Goal: Find contact information: Find contact information

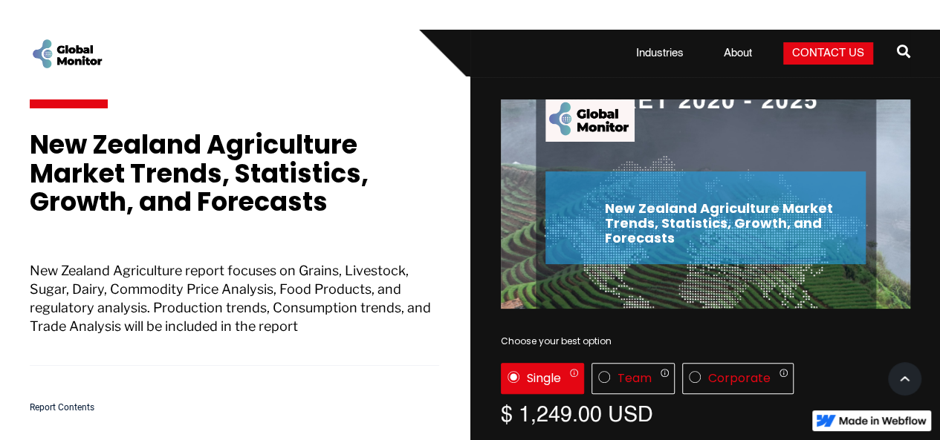
click at [72, 61] on img "home" at bounding box center [67, 53] width 74 height 33
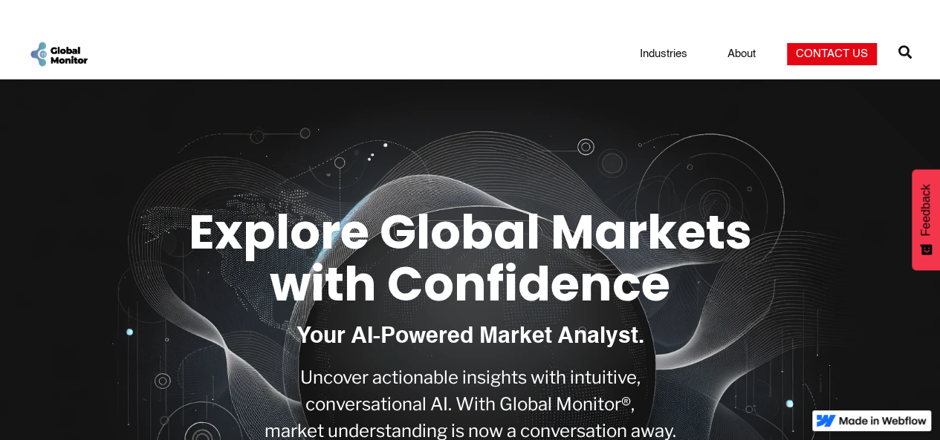
click at [830, 54] on link "Contact Us" at bounding box center [832, 54] width 90 height 22
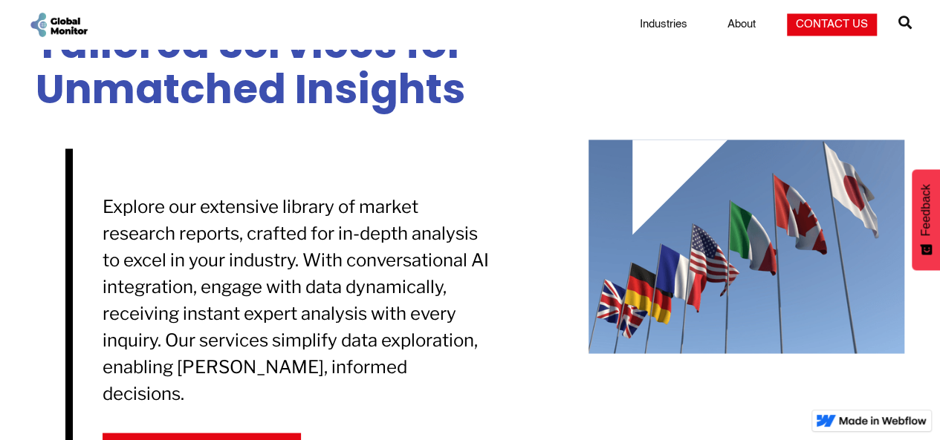
scroll to position [2706, 0]
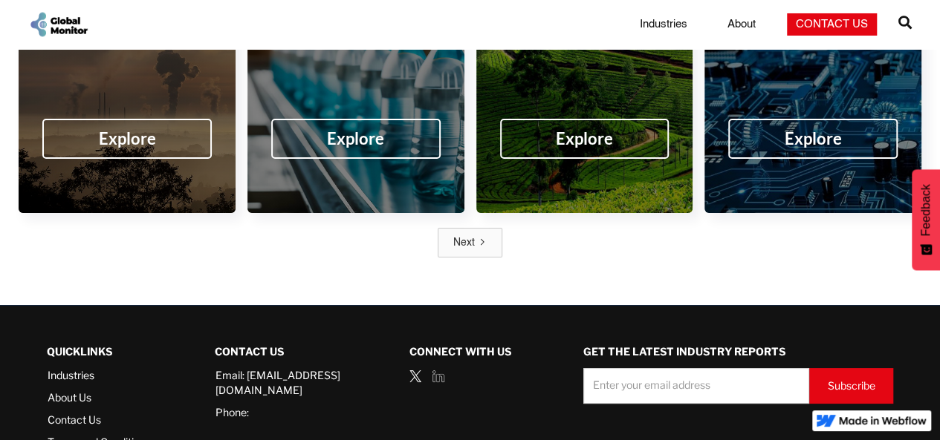
click at [409, 336] on div "Connect with us" at bounding box center [471, 408] width 125 height 144
click at [432, 371] on img at bounding box center [438, 377] width 12 height 12
